Goal: Task Accomplishment & Management: Complete application form

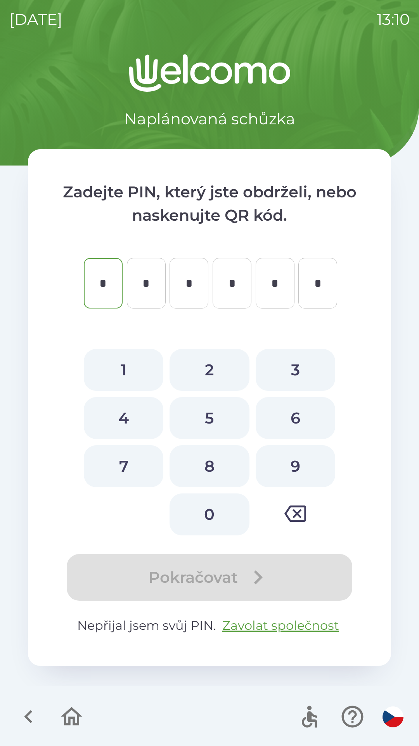
click at [38, 708] on icon "button" at bounding box center [29, 716] width 26 height 26
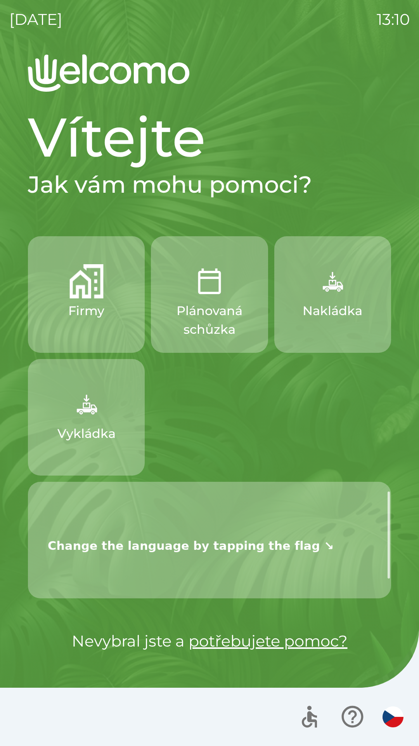
click at [89, 287] on img "button" at bounding box center [87, 281] width 34 height 34
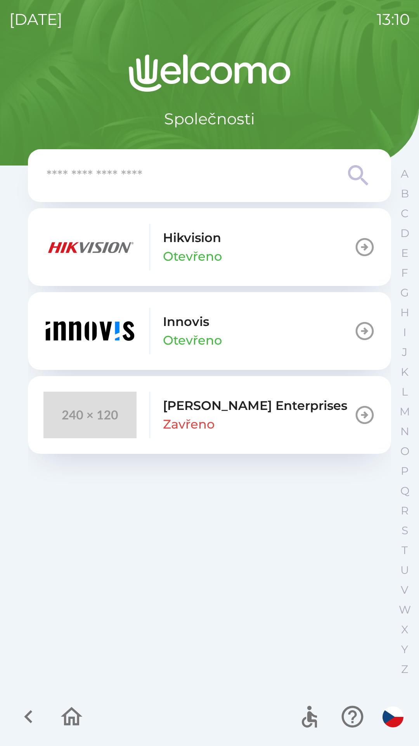
click at [221, 327] on div "[PERSON_NAME]" at bounding box center [192, 330] width 59 height 37
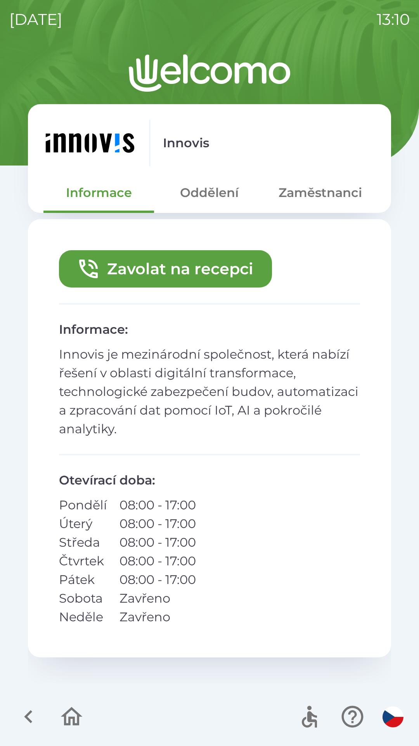
click at [72, 706] on icon "button" at bounding box center [72, 716] width 26 height 26
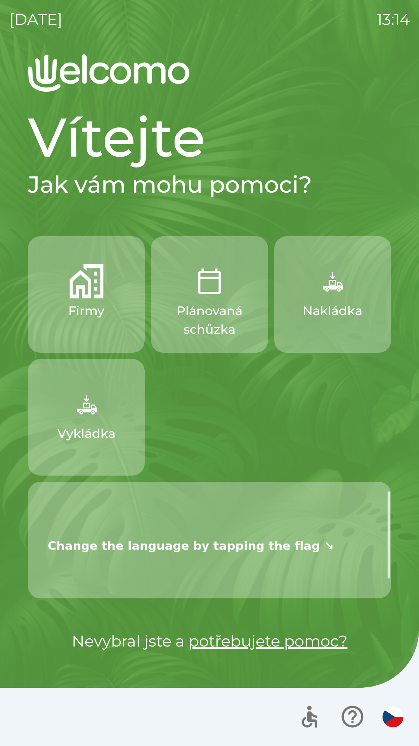
click at [329, 284] on img "button" at bounding box center [333, 281] width 34 height 34
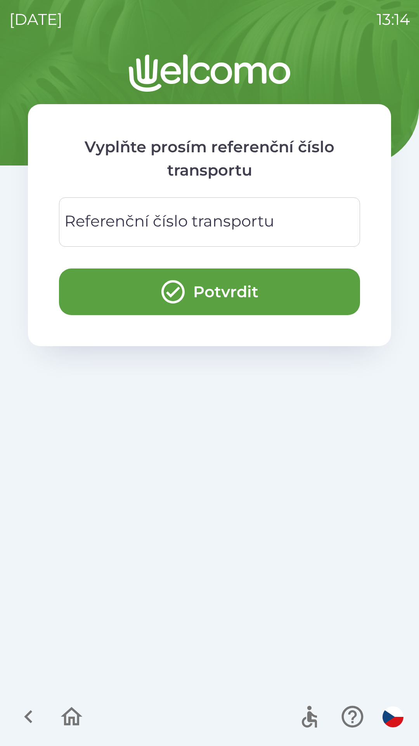
click at [129, 214] on div "Referenční číslo transportu Referenční číslo transportu" at bounding box center [209, 221] width 301 height 49
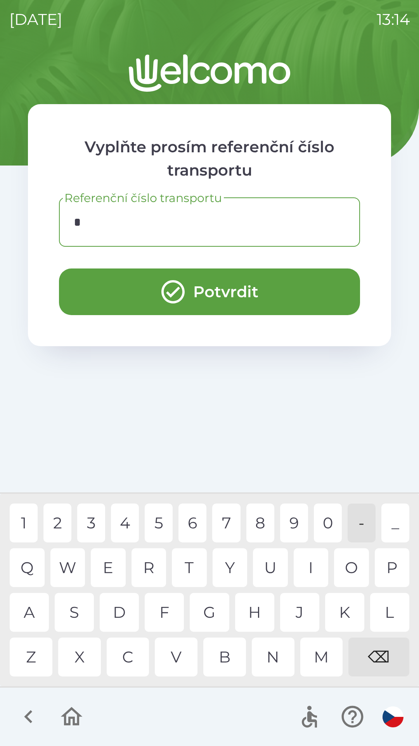
click at [64, 525] on div "2" at bounding box center [57, 522] width 28 height 39
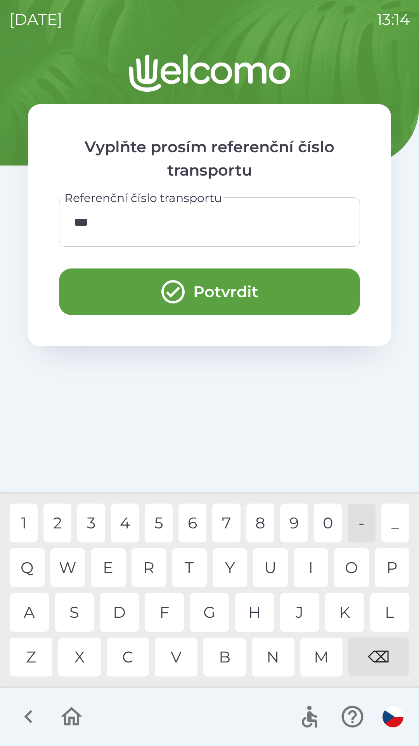
click at [128, 530] on div "4" at bounding box center [125, 522] width 28 height 39
type input "****"
click at [204, 285] on button "Potvrdit" at bounding box center [209, 291] width 301 height 47
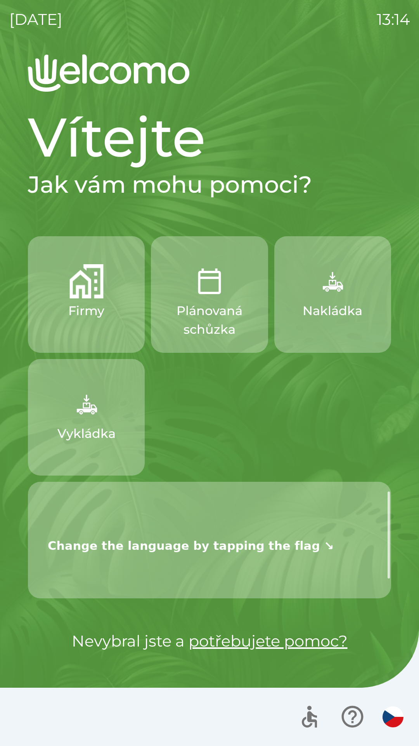
click at [341, 290] on img "button" at bounding box center [333, 281] width 34 height 34
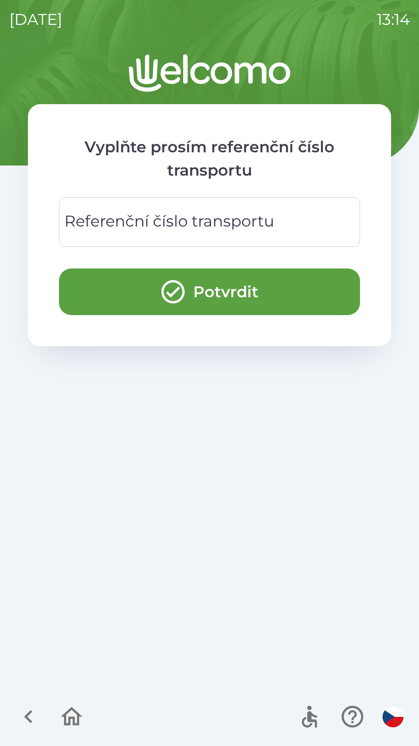
click at [148, 216] on div "Referenční číslo transportu Referenční číslo transportu" at bounding box center [209, 221] width 301 height 49
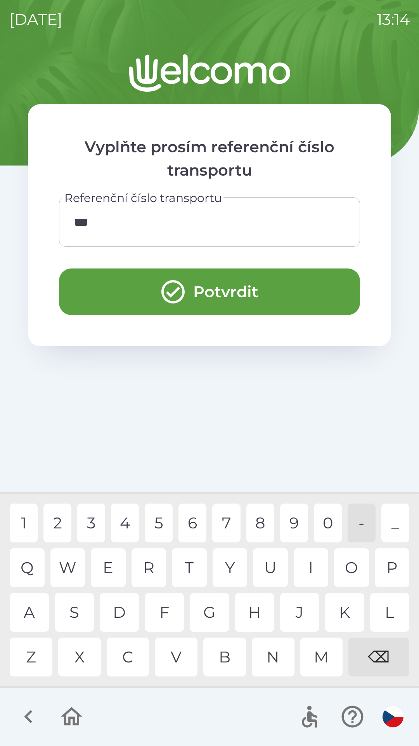
type input "****"
click at [214, 288] on button "Potvrdit" at bounding box center [209, 291] width 301 height 47
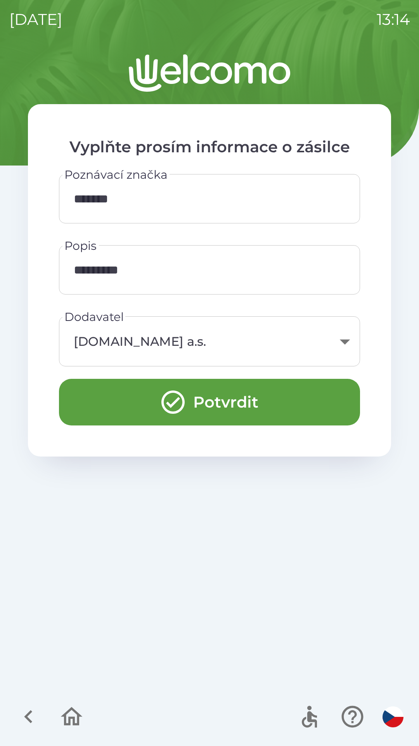
click at [198, 402] on button "Potvrdit" at bounding box center [209, 402] width 301 height 47
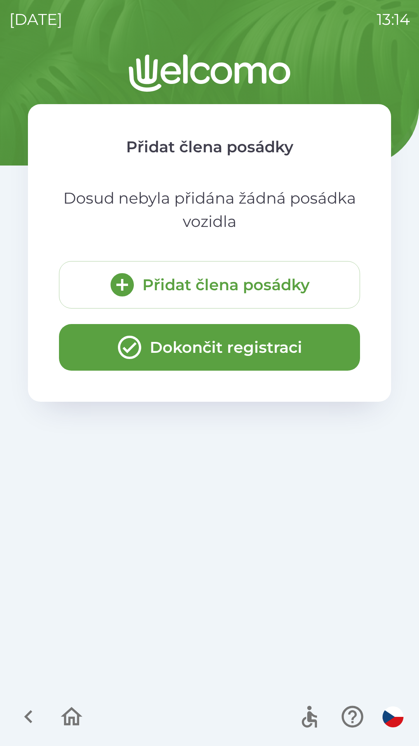
click at [125, 285] on icon "submit" at bounding box center [122, 285] width 28 height 28
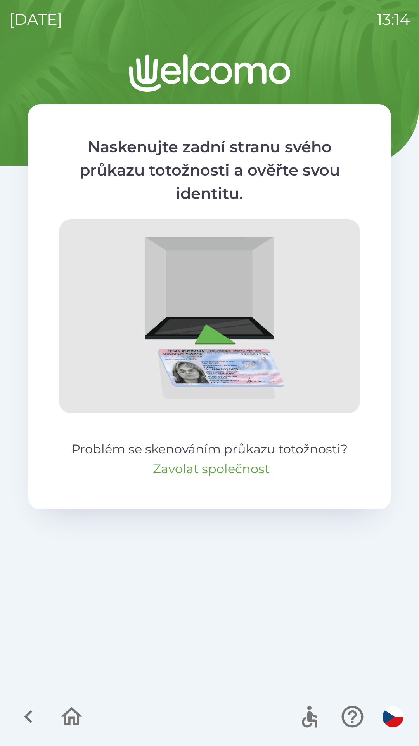
click at [207, 477] on button "Zavolat společnost" at bounding box center [211, 468] width 117 height 19
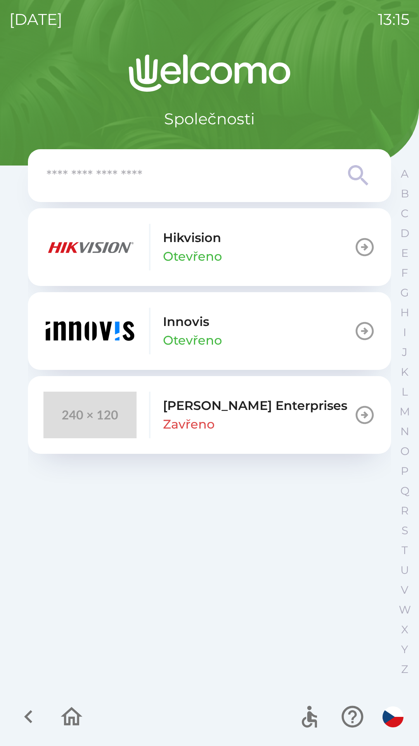
click at [30, 713] on icon "button" at bounding box center [28, 716] width 8 height 13
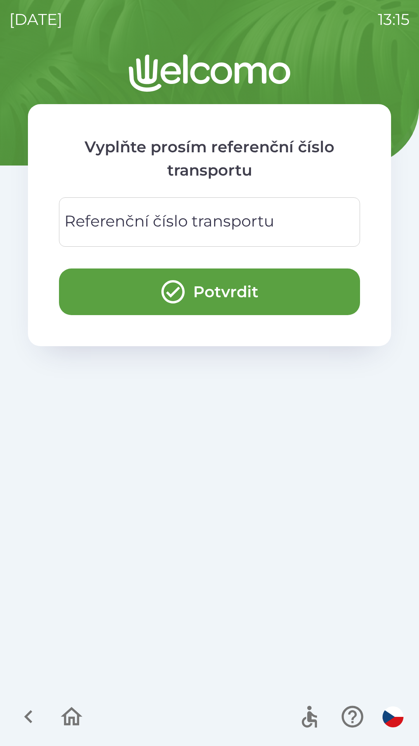
click at [151, 219] on div "Referenční číslo transportu Referenční číslo transportu" at bounding box center [209, 221] width 301 height 49
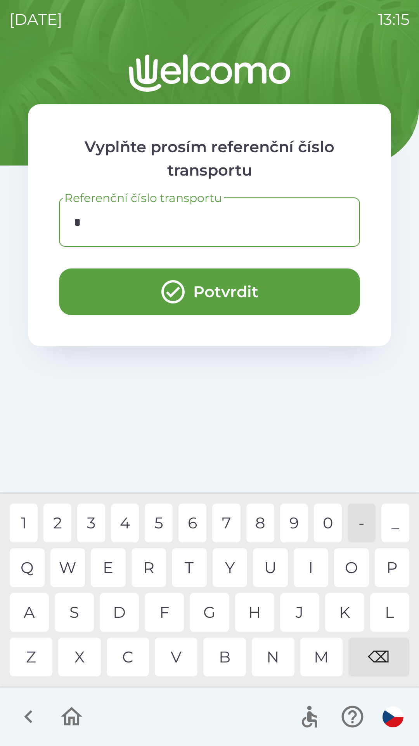
click at [57, 522] on div "2" at bounding box center [57, 522] width 28 height 39
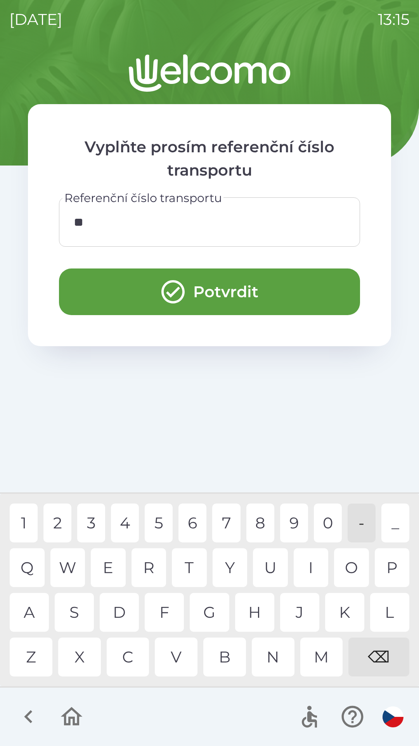
click at [92, 518] on div "3" at bounding box center [91, 522] width 28 height 39
type input "****"
click at [191, 295] on button "Potvrdit" at bounding box center [209, 291] width 301 height 47
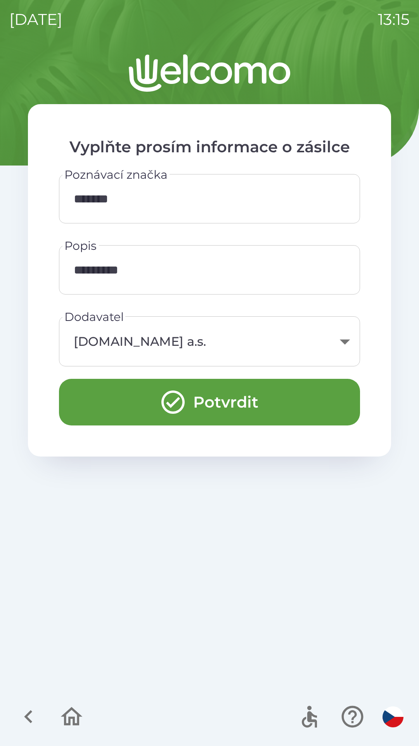
click at [188, 395] on button "Potvrdit" at bounding box center [209, 402] width 301 height 47
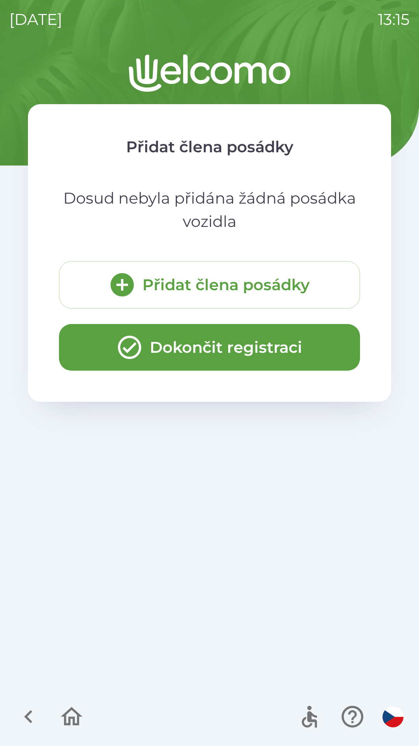
click at [191, 344] on button "Dokončit registraci" at bounding box center [209, 347] width 301 height 47
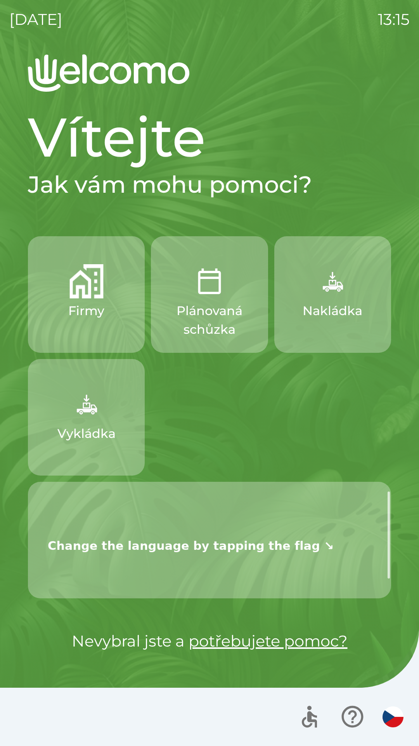
click at [337, 286] on img "button" at bounding box center [333, 281] width 34 height 34
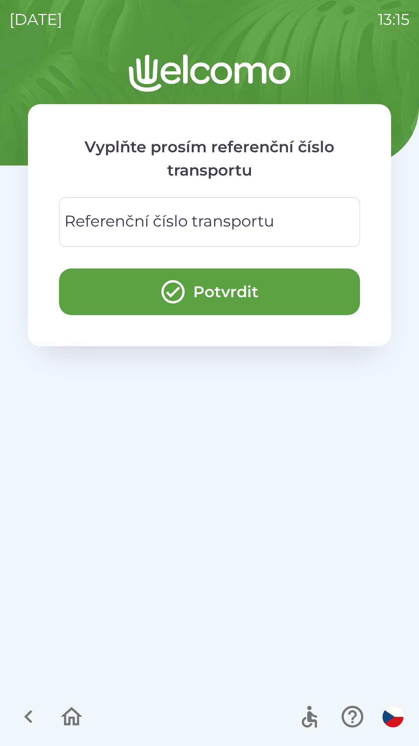
click at [129, 214] on div "Referenční číslo transportu Referenční číslo transportu" at bounding box center [209, 221] width 301 height 49
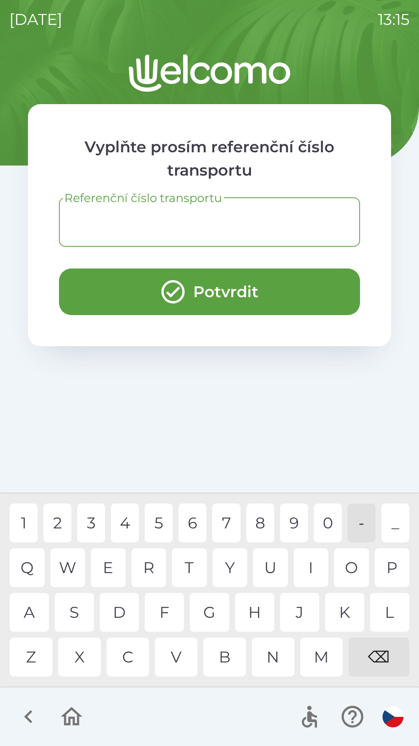
click at [165, 405] on div "Vyplňte prosím referenční číslo transportu Referenční číslo transportu Referenč…" at bounding box center [209, 399] width 401 height 691
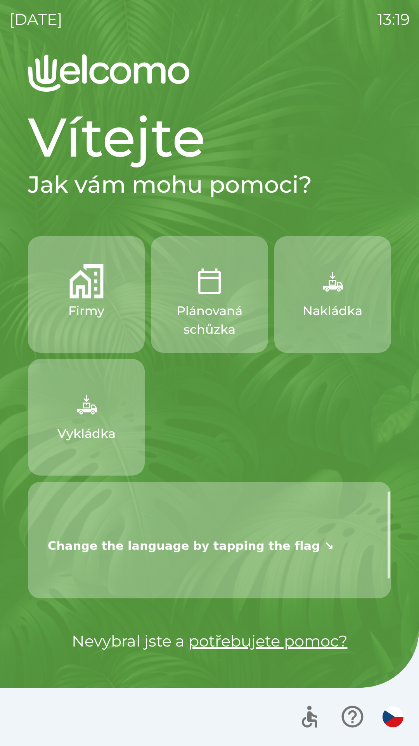
click at [76, 438] on p "Vykládka" at bounding box center [86, 433] width 58 height 19
